Goal: Task Accomplishment & Management: Manage account settings

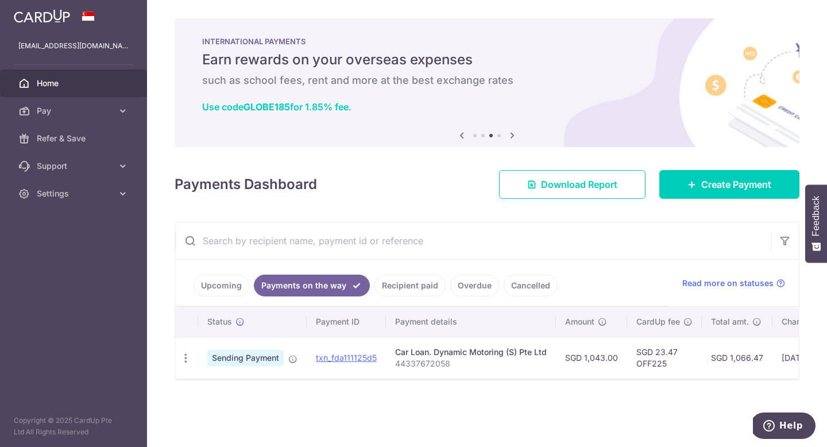
click at [228, 281] on link "Upcoming" at bounding box center [222, 286] width 56 height 22
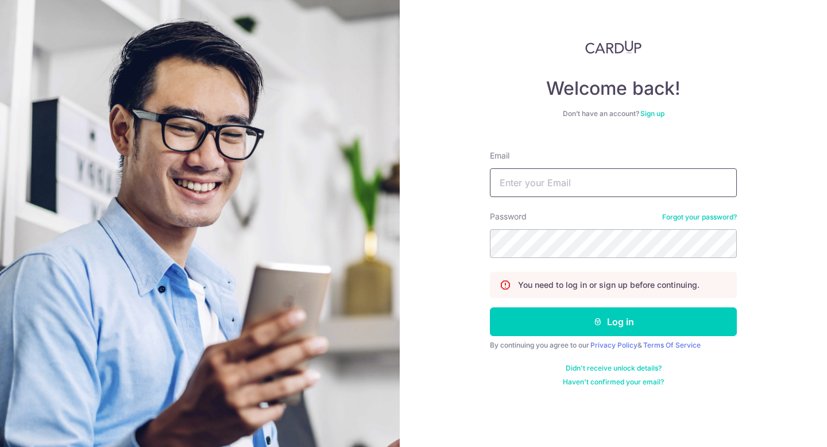
click at [549, 174] on input "Email" at bounding box center [613, 182] width 247 height 29
type input "yongxiang12@gmail.com"
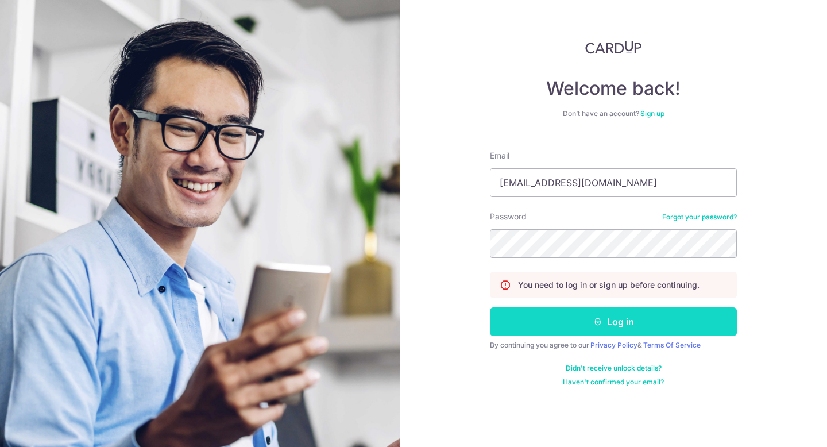
click at [578, 330] on button "Log in" at bounding box center [613, 321] width 247 height 29
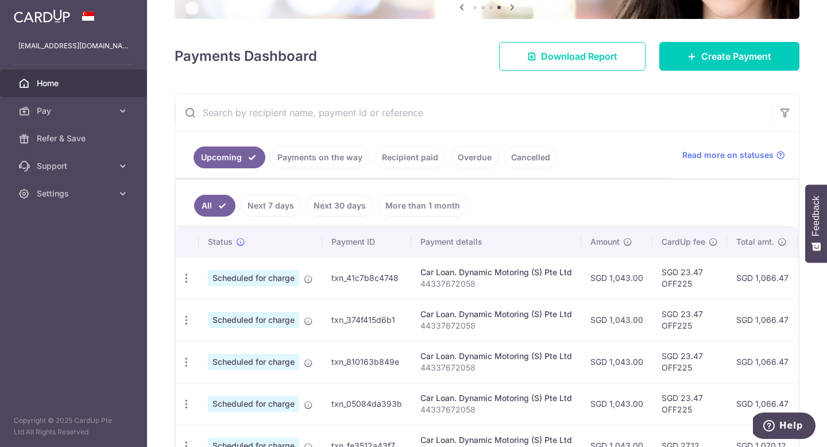
scroll to position [169, 0]
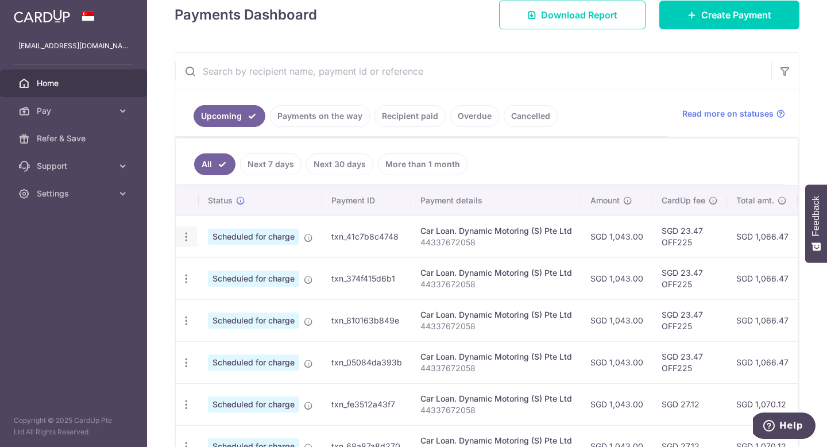
click at [186, 234] on icon "button" at bounding box center [186, 237] width 12 height 12
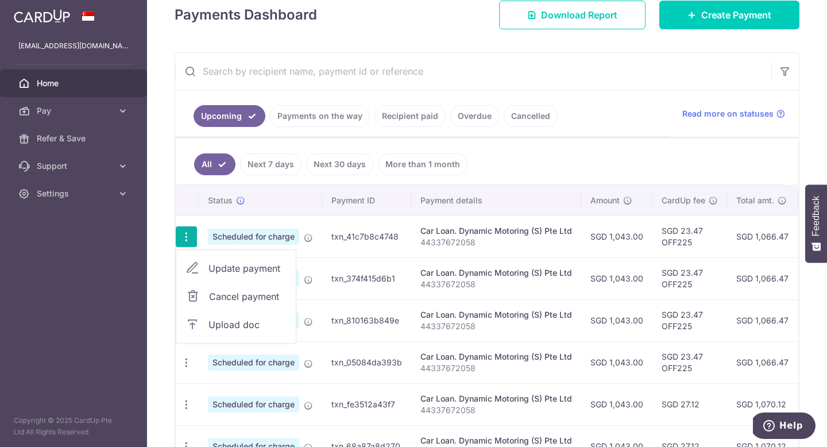
click at [233, 272] on span "Update payment" at bounding box center [248, 268] width 78 height 14
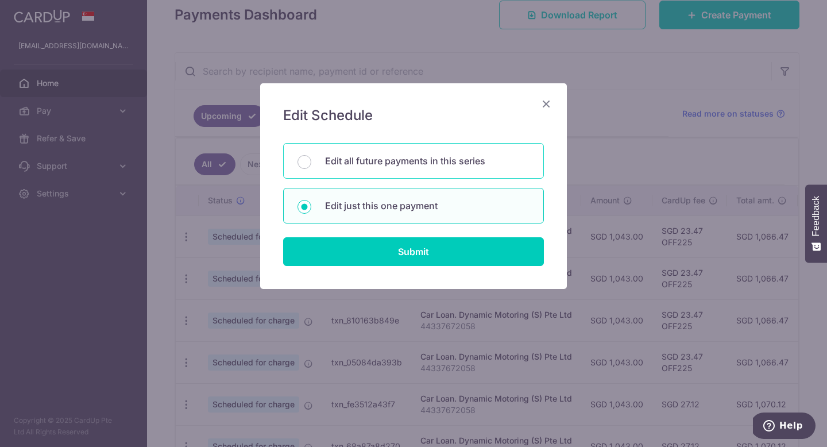
click at [383, 167] on p "Edit all future payments in this series" at bounding box center [427, 161] width 205 height 14
click at [311, 167] on input "Edit all future payments in this series" at bounding box center [305, 162] width 14 height 14
radio input "true"
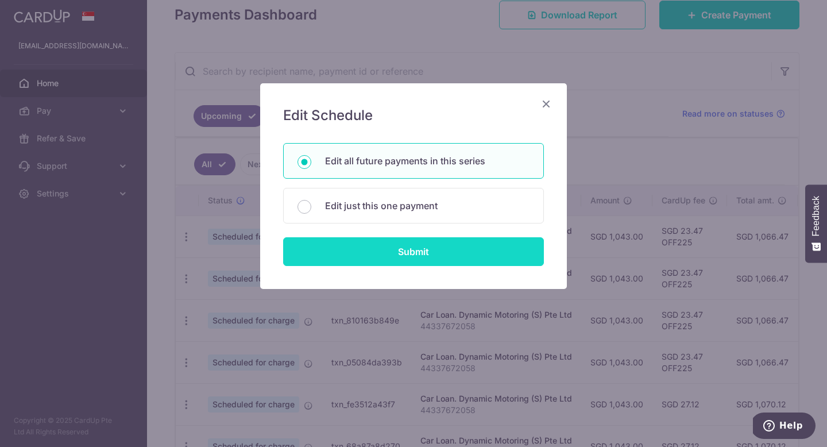
click at [371, 259] on input "Submit" at bounding box center [413, 251] width 261 height 29
radio input "true"
type input "1,043.00"
type input "44337672058"
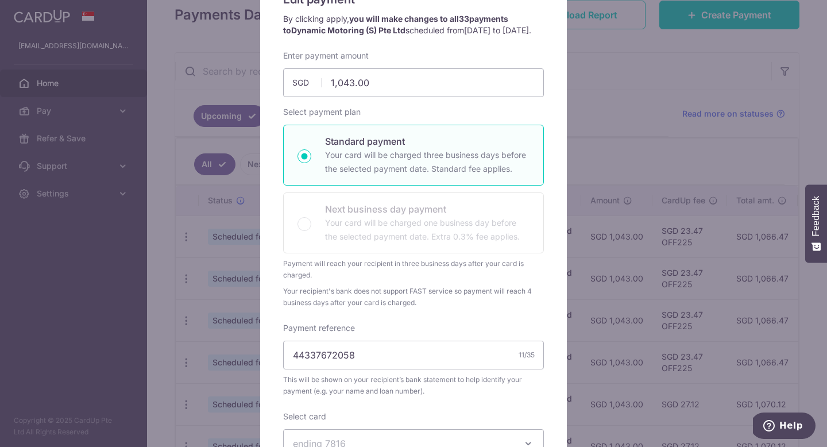
scroll to position [0, 0]
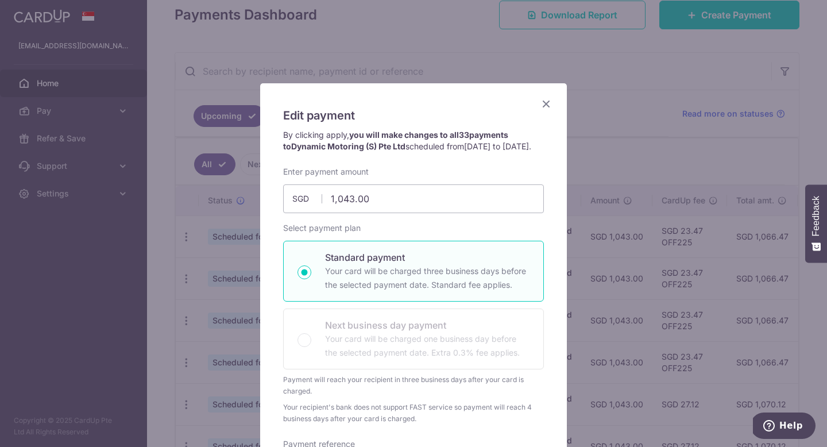
click at [544, 96] on div "Edit payment By clicking apply, you will make changes to all 33 payments to Dyn…" at bounding box center [413, 444] width 307 height 723
click at [541, 102] on icon "Close" at bounding box center [546, 104] width 14 height 14
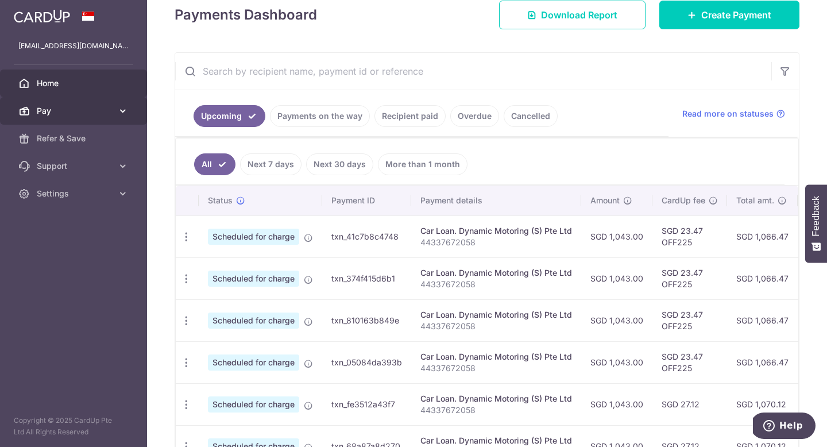
click at [133, 110] on link "Pay" at bounding box center [73, 111] width 147 height 28
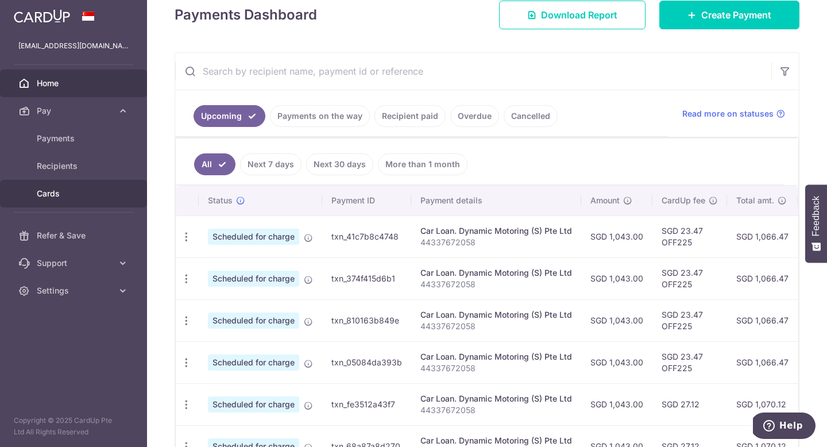
click at [80, 194] on span "Cards" at bounding box center [75, 193] width 76 height 11
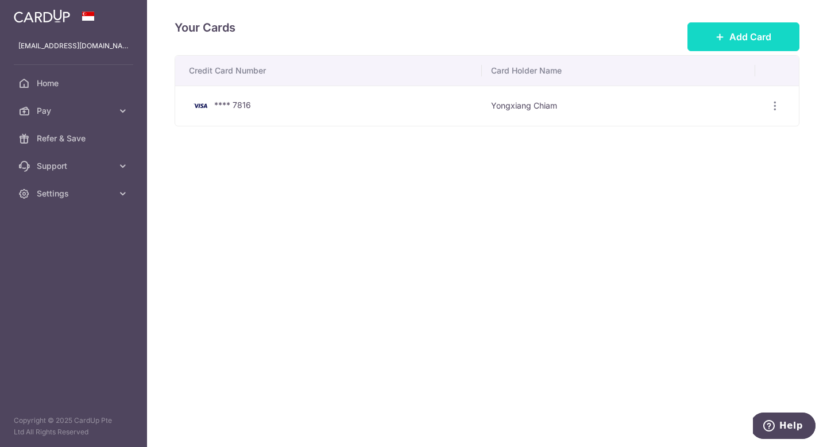
click at [748, 41] on span "Add Card" at bounding box center [751, 37] width 42 height 14
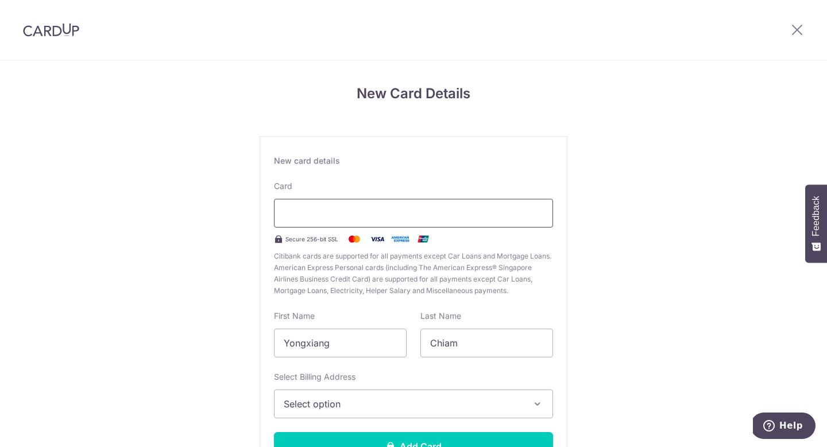
click at [408, 222] on div at bounding box center [413, 213] width 279 height 29
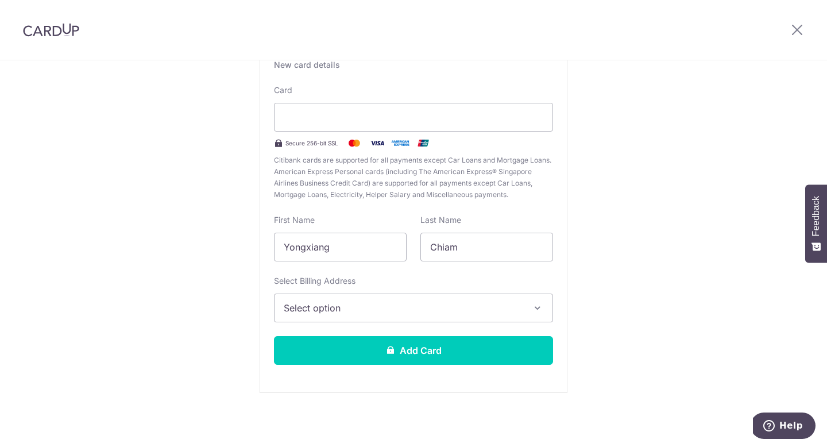
click at [414, 304] on span "Select option" at bounding box center [403, 308] width 239 height 14
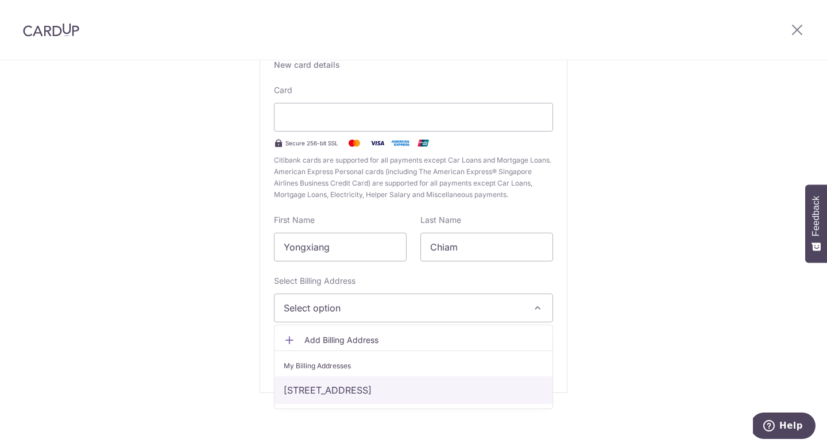
click at [377, 388] on link "[STREET_ADDRESS]" at bounding box center [414, 390] width 278 height 28
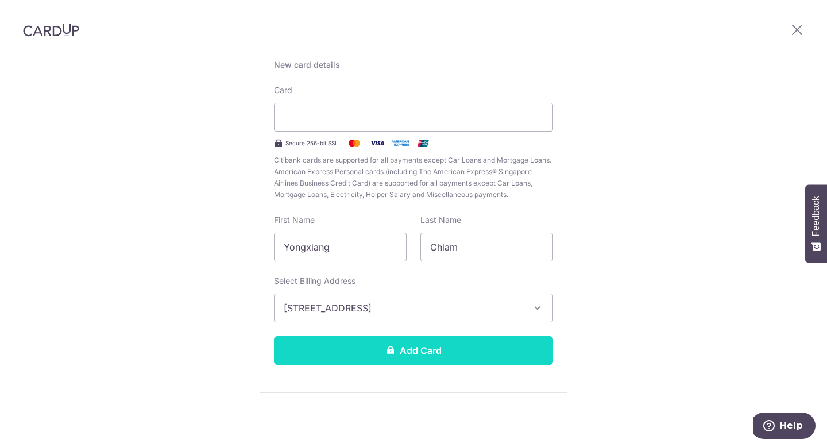
click at [408, 356] on button "Add Card" at bounding box center [413, 350] width 279 height 29
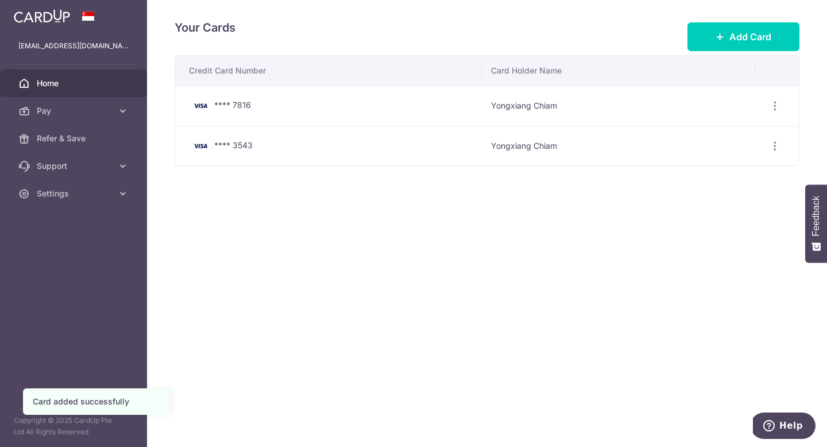
click at [92, 83] on span "Home" at bounding box center [75, 83] width 76 height 11
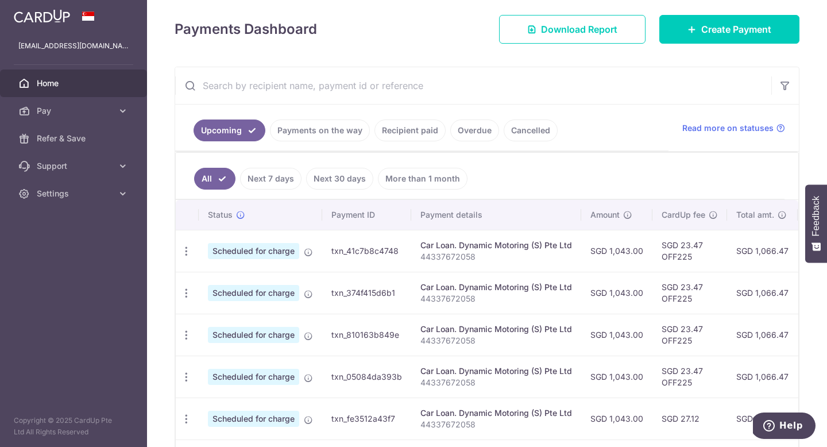
scroll to position [197, 0]
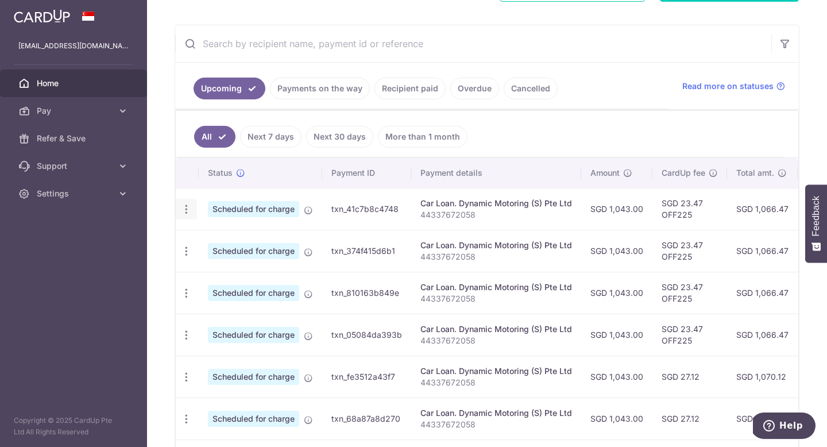
click at [186, 211] on icon "button" at bounding box center [186, 209] width 12 height 12
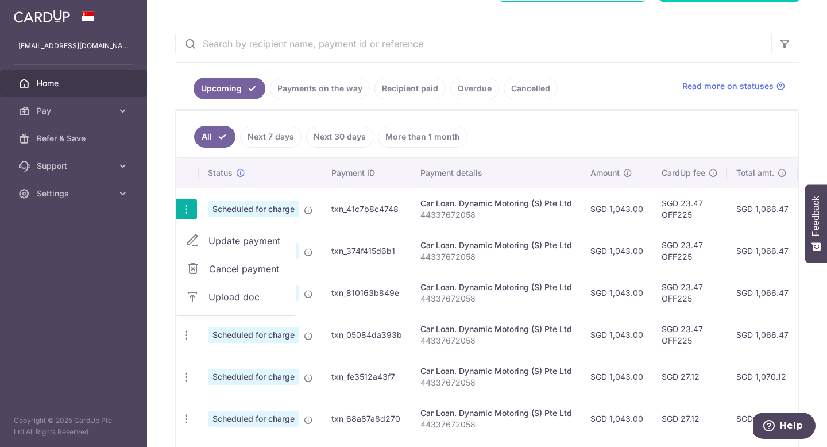
click at [223, 242] on span "Update payment" at bounding box center [248, 241] width 78 height 14
radio input "true"
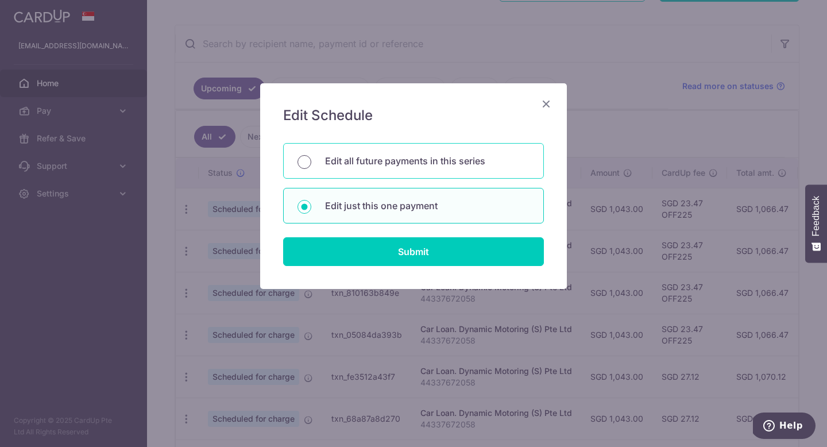
click at [307, 159] on input "Edit all future payments in this series" at bounding box center [305, 162] width 14 height 14
radio input "true"
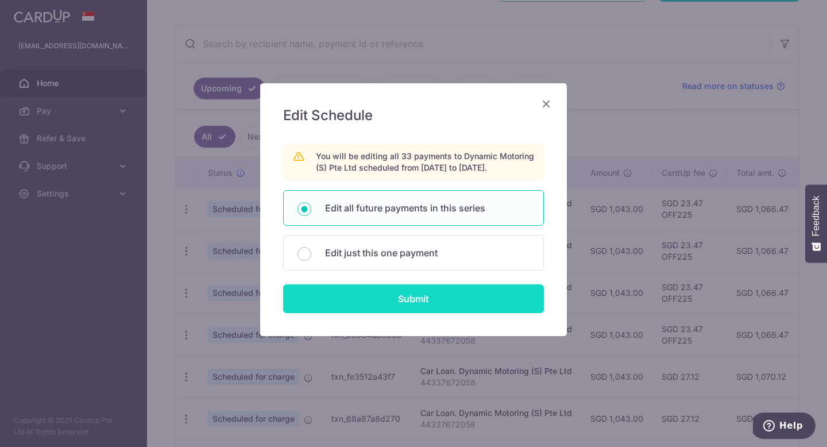
click at [345, 301] on input "Submit" at bounding box center [413, 298] width 261 height 29
radio input "true"
type input "1,043.00"
type input "44337672058"
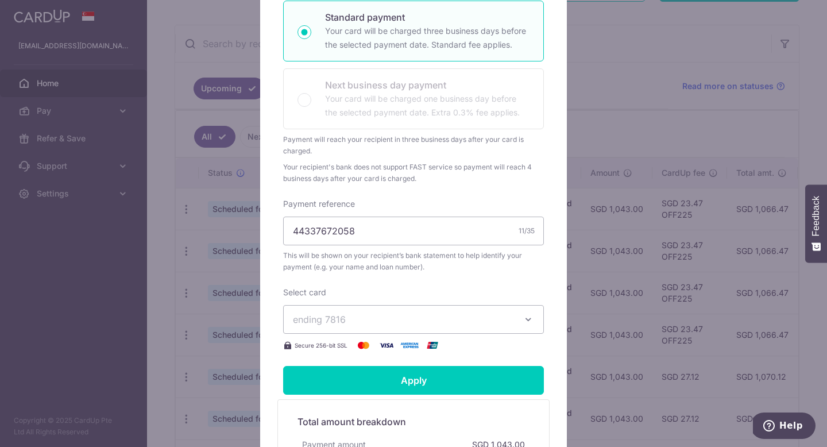
scroll to position [241, 0]
click at [362, 326] on span "ending 7816" at bounding box center [403, 319] width 221 height 14
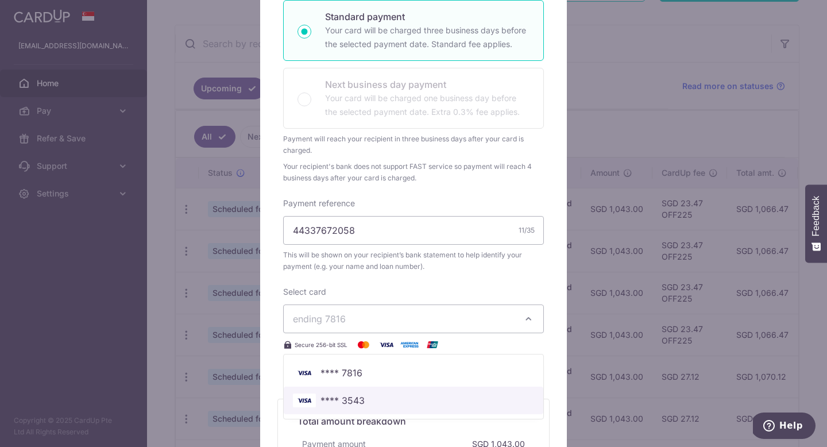
click at [360, 407] on span "**** 3543" at bounding box center [343, 401] width 44 height 14
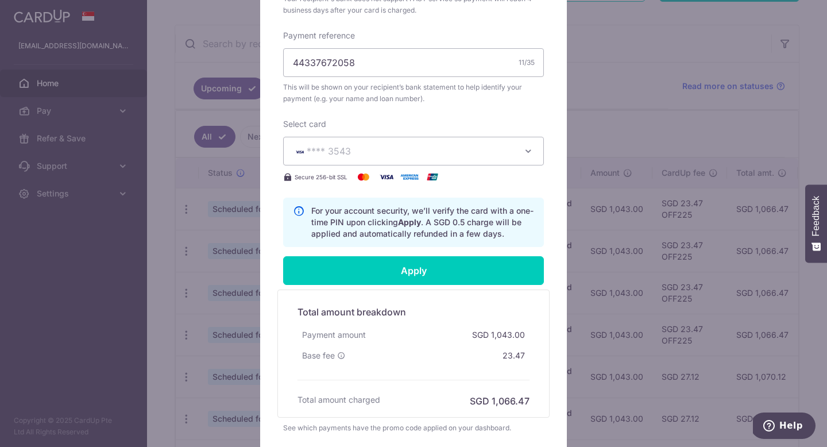
scroll to position [416, 0]
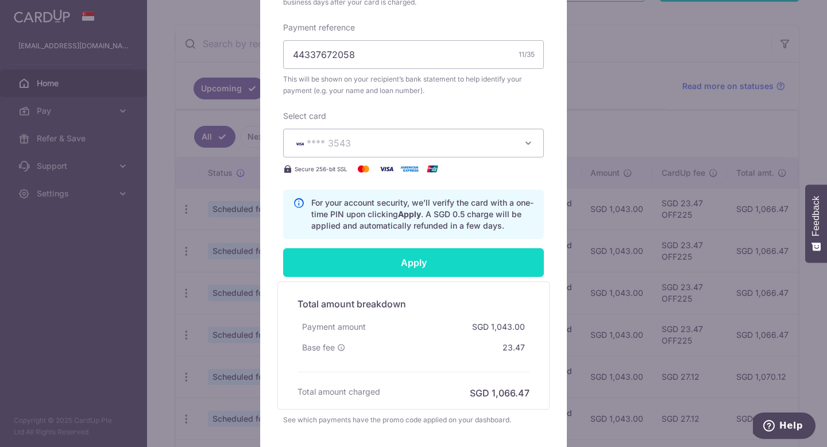
click at [419, 277] on input "Apply" at bounding box center [413, 262] width 261 height 29
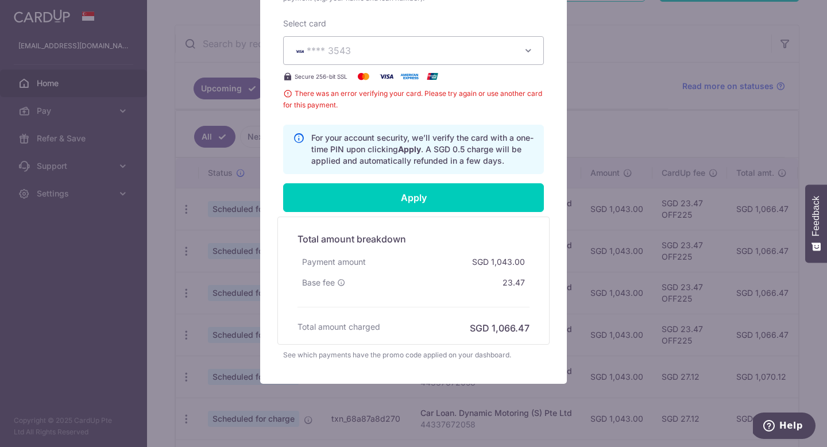
scroll to position [506, 0]
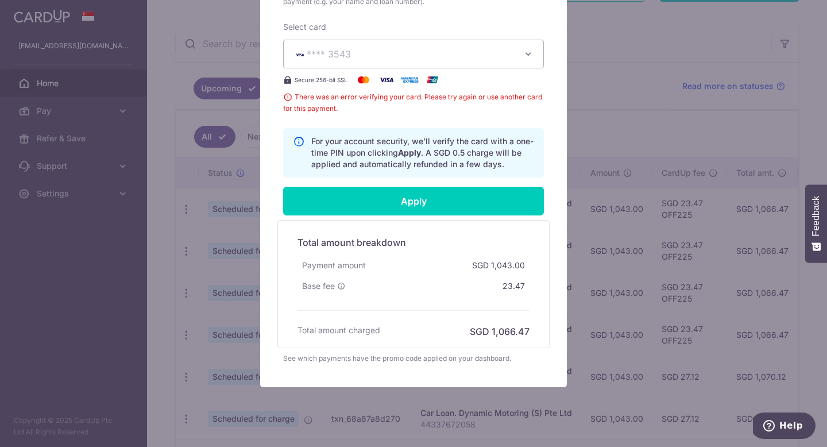
click at [466, 61] on span "**** 3543" at bounding box center [403, 54] width 221 height 14
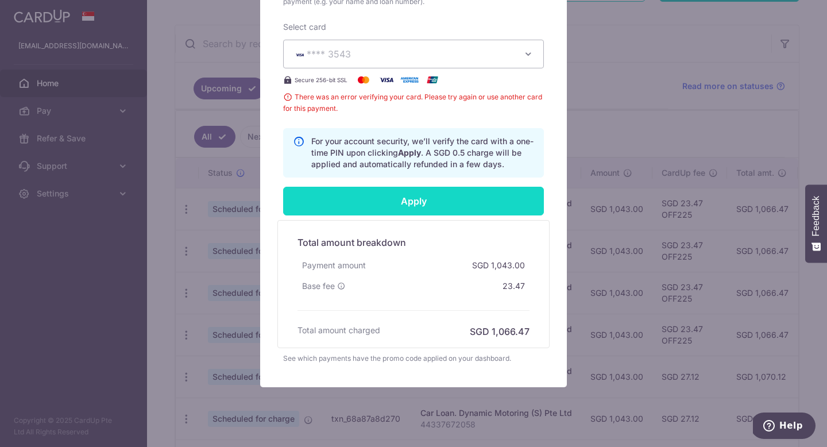
click at [387, 209] on input "Apply" at bounding box center [413, 201] width 261 height 29
click at [389, 215] on input "Apply" at bounding box center [413, 201] width 261 height 29
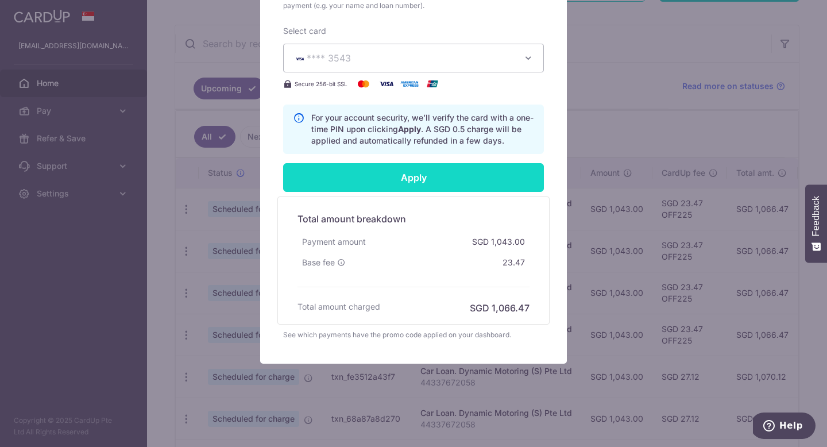
type input "Successfully Applied"
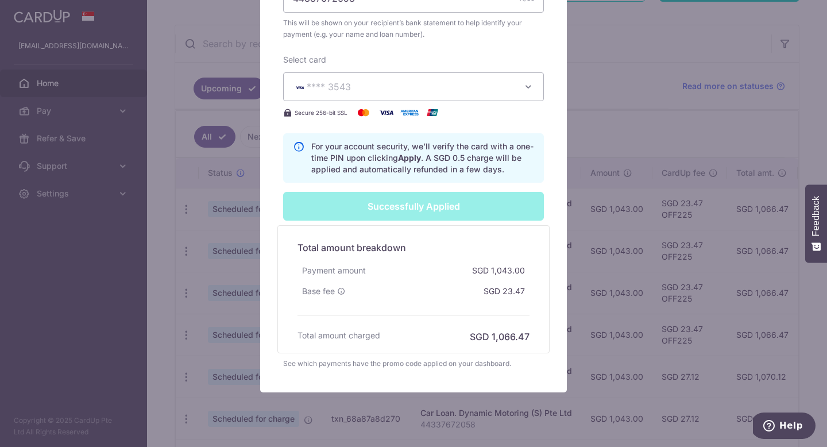
scroll to position [553, 0]
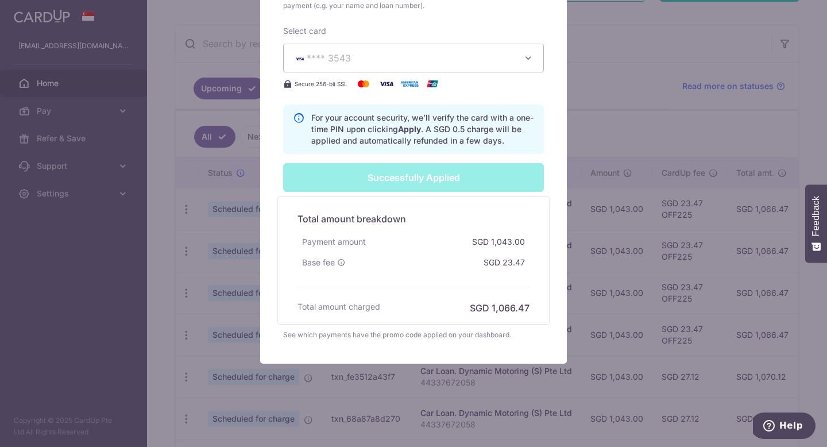
click at [398, 178] on div "Successfully Applied" at bounding box center [413, 177] width 275 height 29
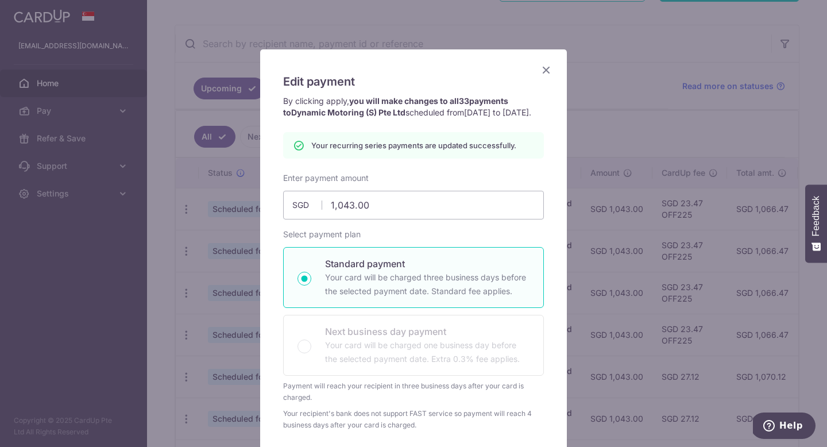
scroll to position [0, 0]
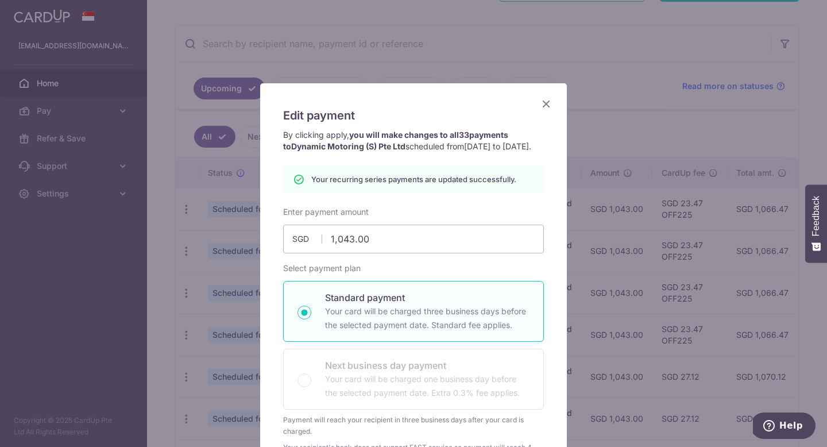
click at [545, 98] on icon "Close" at bounding box center [546, 104] width 14 height 14
